Goal: Information Seeking & Learning: Learn about a topic

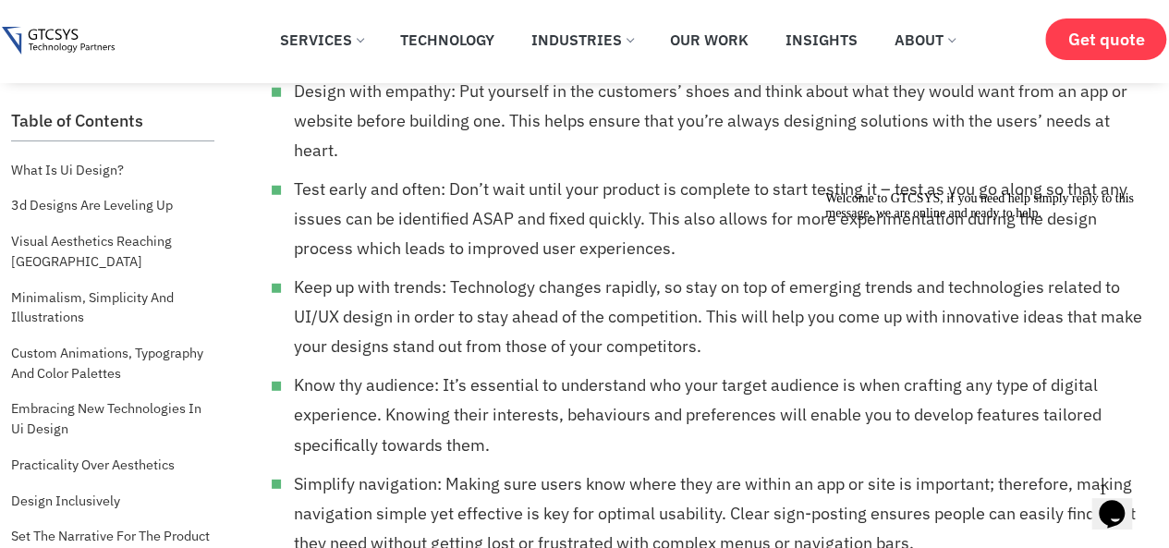
scroll to position [9454, 0]
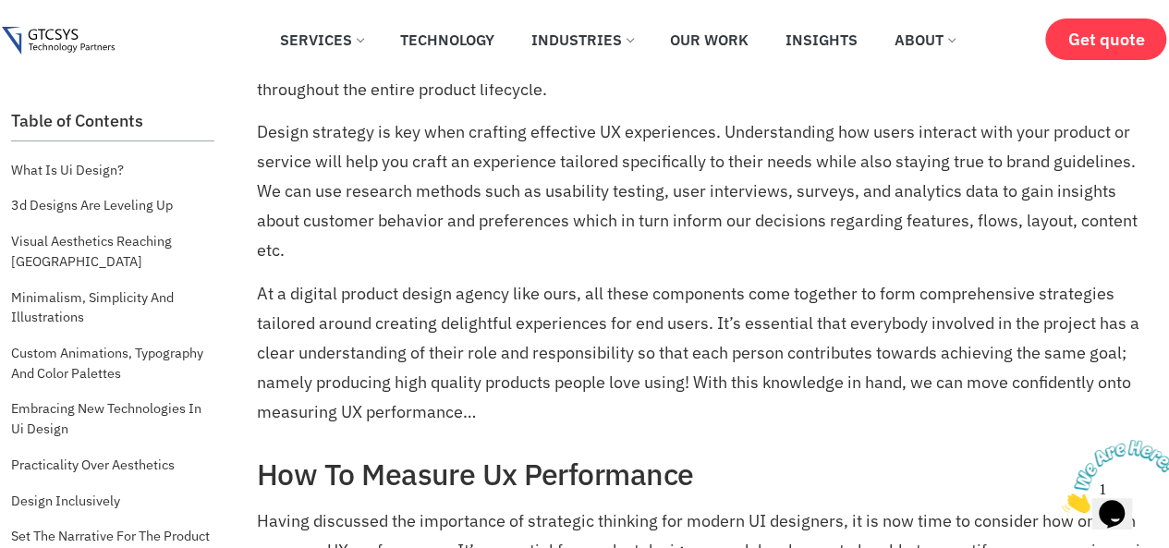
scroll to position [7053, 0]
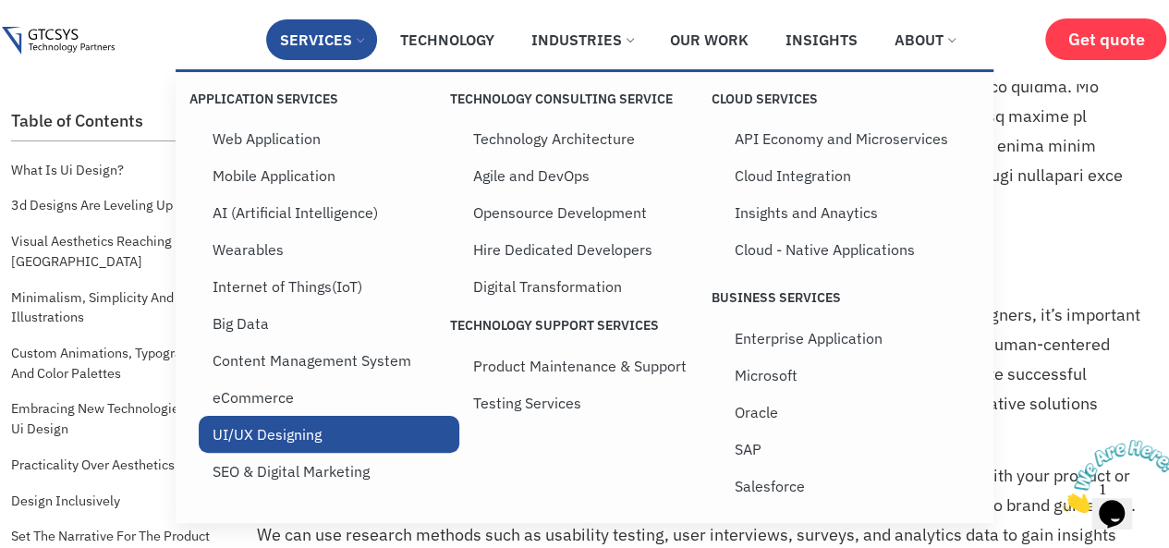
click at [285, 450] on link "UI/UX Designing" at bounding box center [329, 434] width 260 height 37
